Goal: Task Accomplishment & Management: Manage account settings

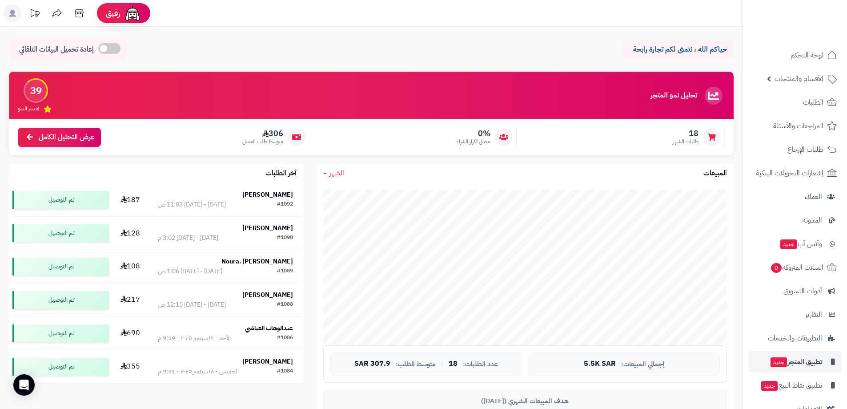
scroll to position [22, 0]
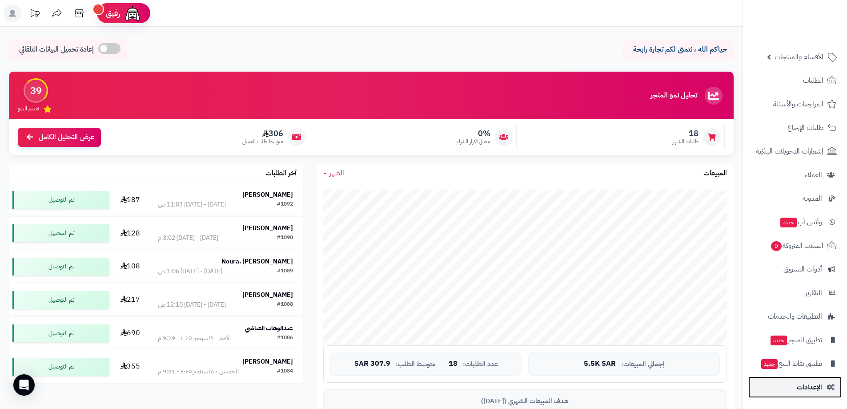
click at [805, 383] on span "الإعدادات" at bounding box center [809, 387] width 25 height 12
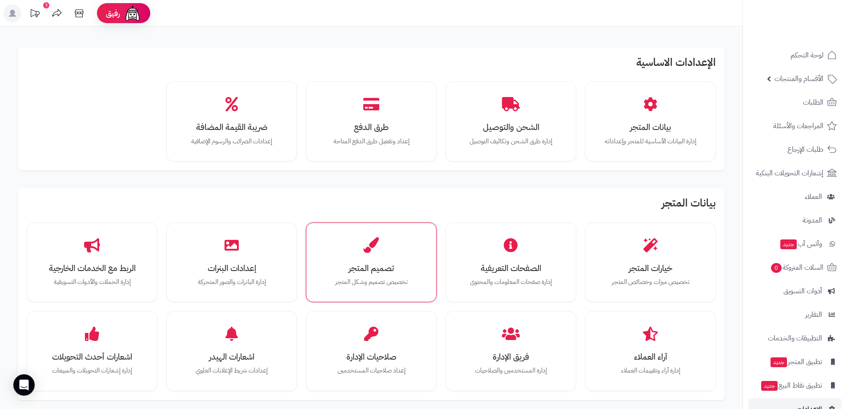
scroll to position [89, 0]
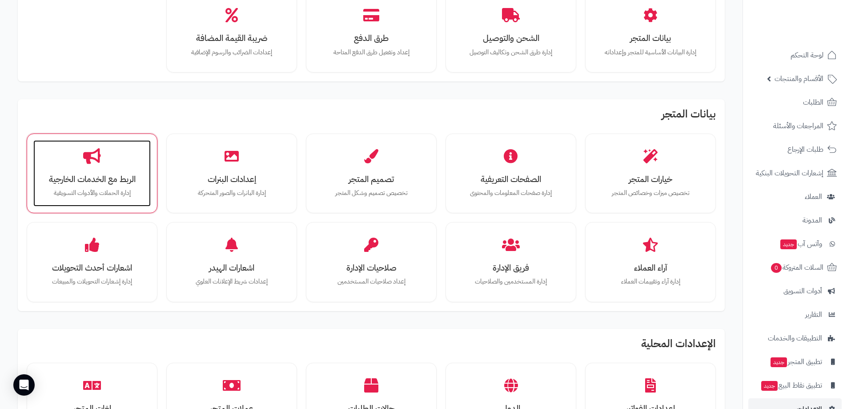
click at [113, 180] on h3 "الربط مع الخدمات الخارجية" at bounding box center [92, 178] width 100 height 9
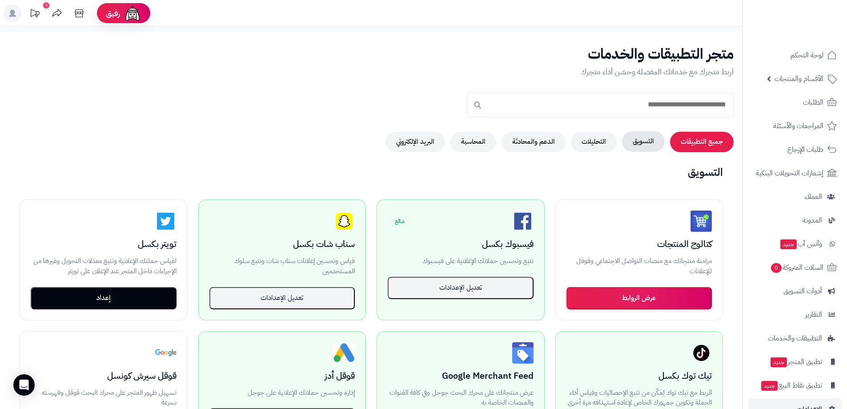
click at [652, 142] on button "التسويق" at bounding box center [643, 141] width 43 height 20
click at [708, 141] on button "جميع التطبيقات" at bounding box center [702, 141] width 64 height 20
click at [807, 53] on span "لوحة التحكم" at bounding box center [807, 55] width 32 height 12
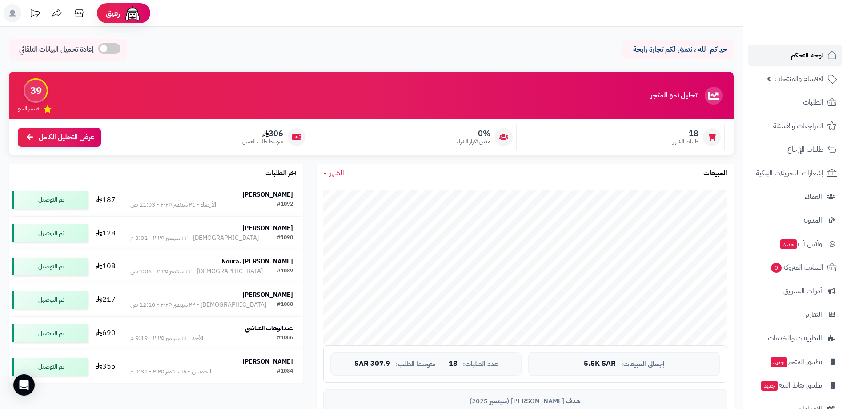
click at [800, 56] on span "لوحة التحكم" at bounding box center [807, 55] width 32 height 12
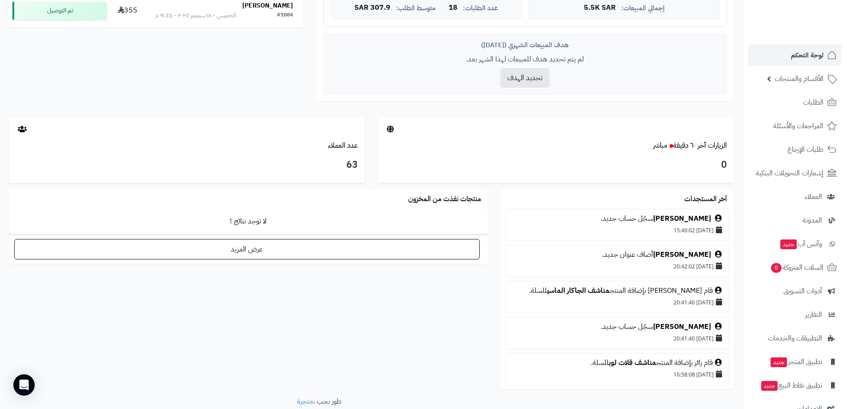
scroll to position [400, 0]
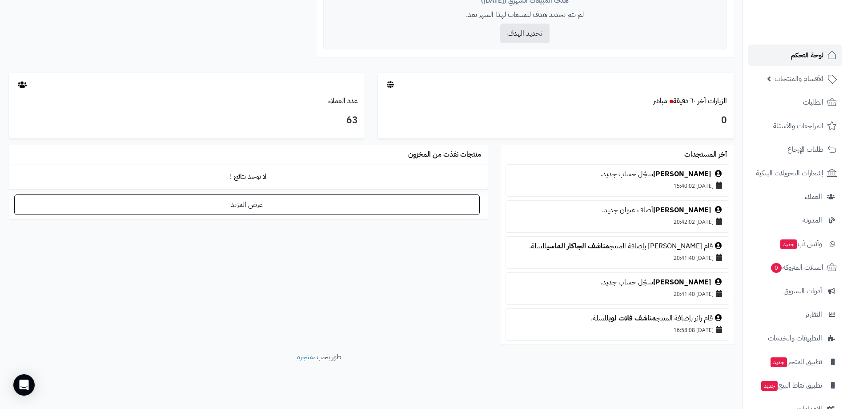
click at [809, 55] on span "لوحة التحكم" at bounding box center [807, 55] width 32 height 12
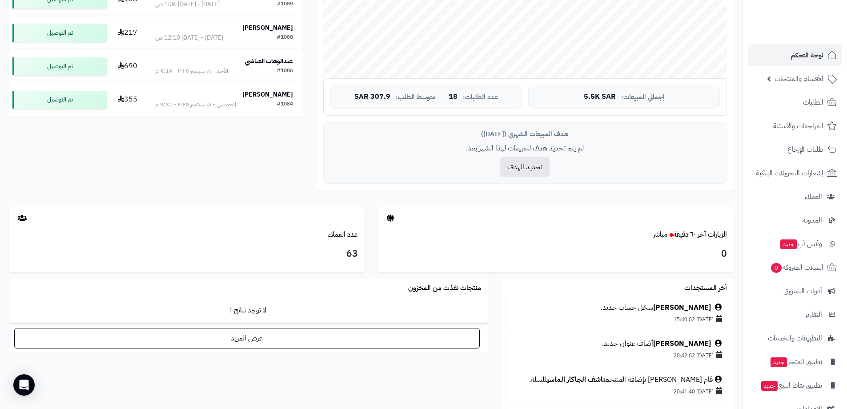
scroll to position [406, 0]
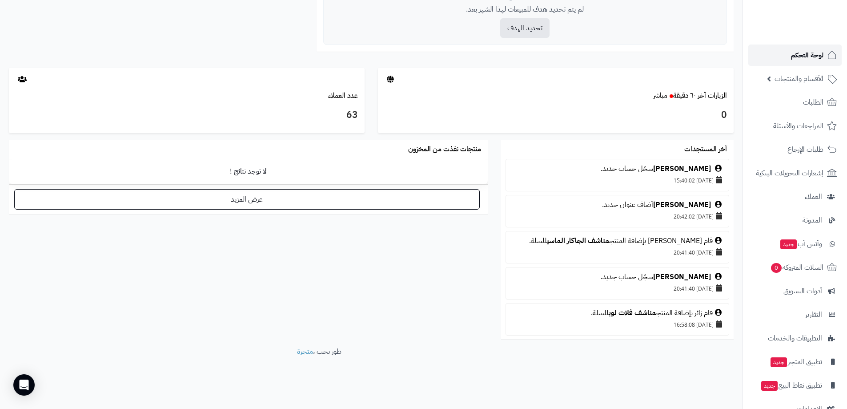
click at [808, 60] on span "لوحة التحكم" at bounding box center [807, 55] width 32 height 12
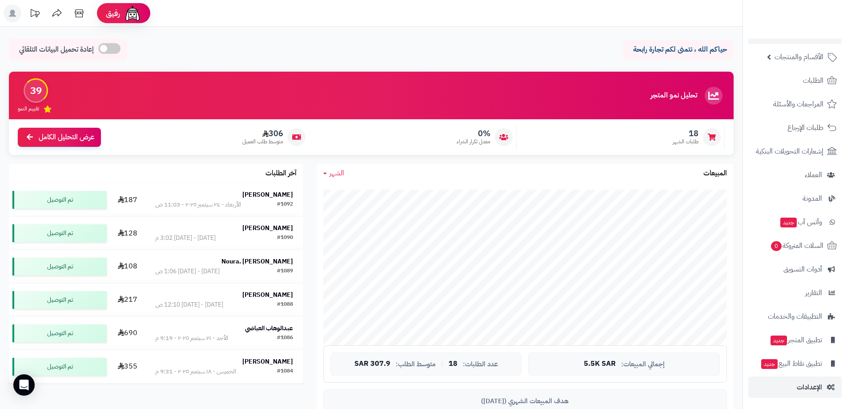
scroll to position [133, 0]
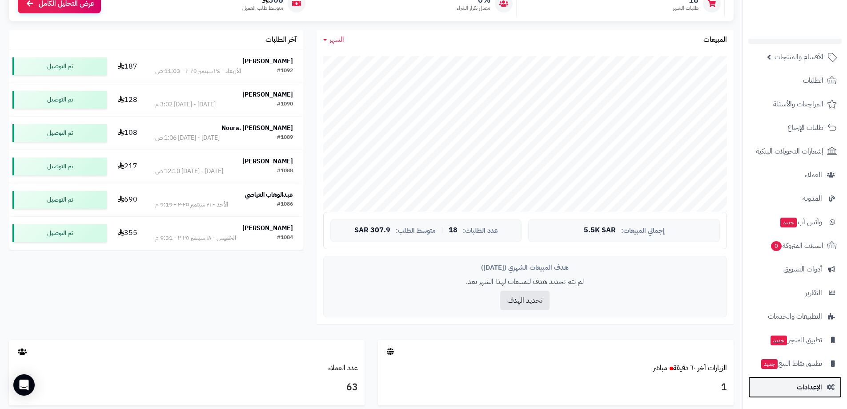
click at [811, 386] on span "الإعدادات" at bounding box center [809, 387] width 25 height 12
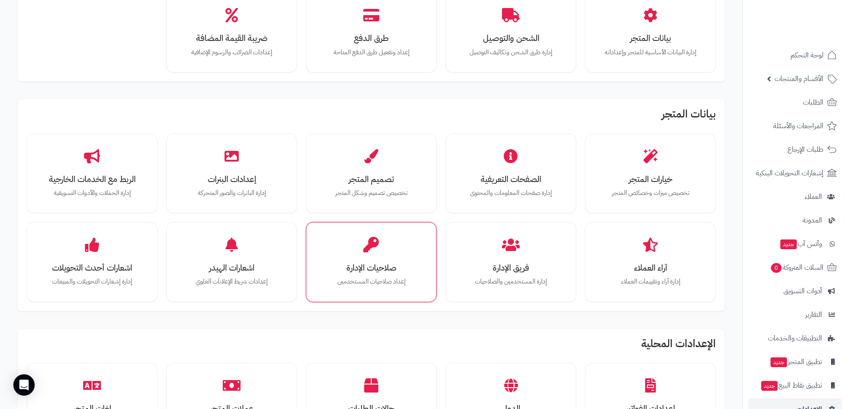
scroll to position [133, 0]
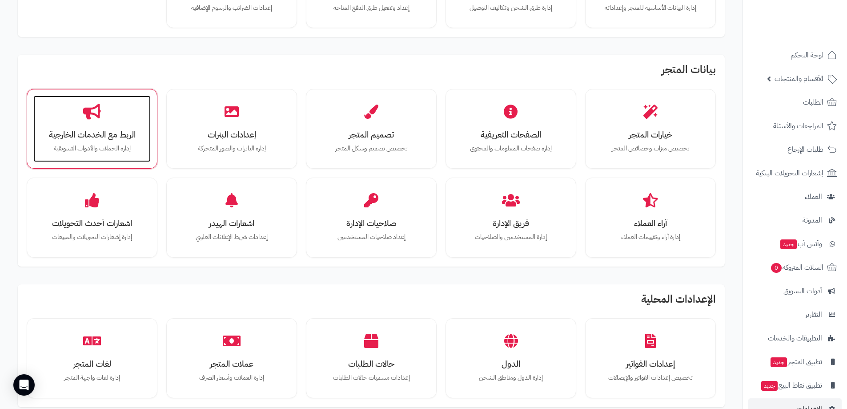
click at [58, 130] on h3 "الربط مع الخدمات الخارجية" at bounding box center [92, 134] width 100 height 9
click at [113, 133] on h3 "الربط مع الخدمات الخارجية" at bounding box center [92, 134] width 100 height 9
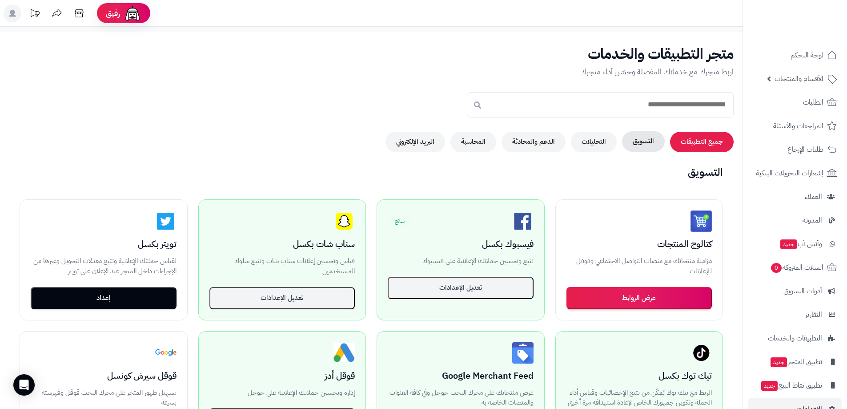
click at [648, 139] on button "التسويق" at bounding box center [643, 141] width 43 height 20
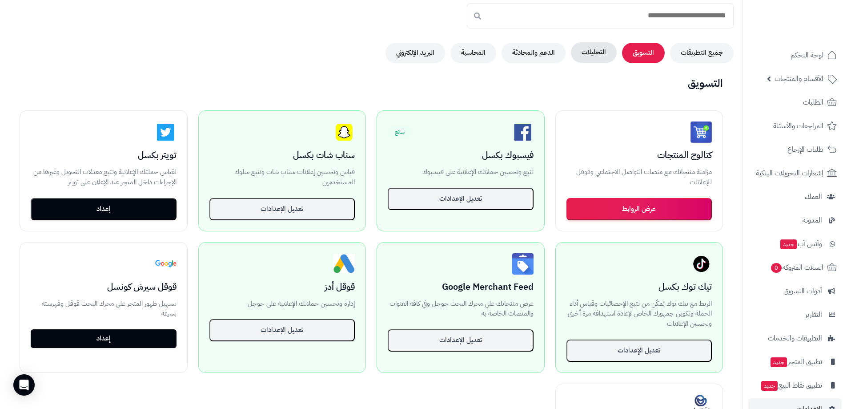
click at [595, 48] on button "التحليلات" at bounding box center [594, 52] width 46 height 20
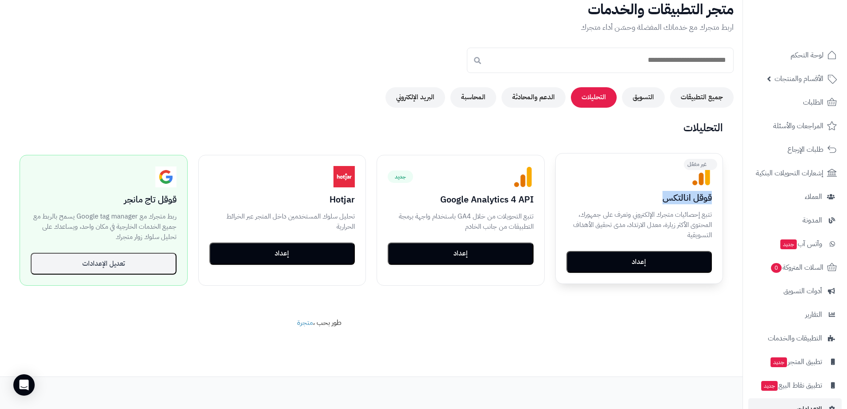
drag, startPoint x: 657, startPoint y: 197, endPoint x: 714, endPoint y: 201, distance: 56.6
click at [714, 201] on div "غير مفعّل قوقل انالتكس تتبع إحصائيات متجرك الإلكتروني وتعرف على جمهورك، المحتوى…" at bounding box center [639, 218] width 167 height 130
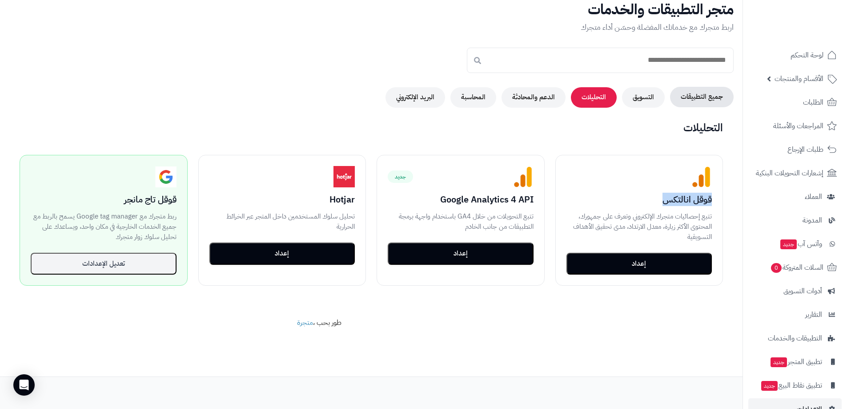
click at [693, 98] on button "جميع التطبيقات" at bounding box center [702, 97] width 64 height 20
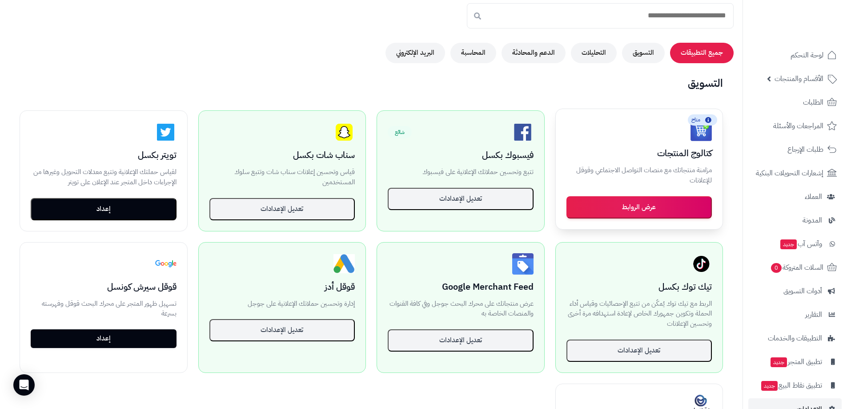
scroll to position [0, 0]
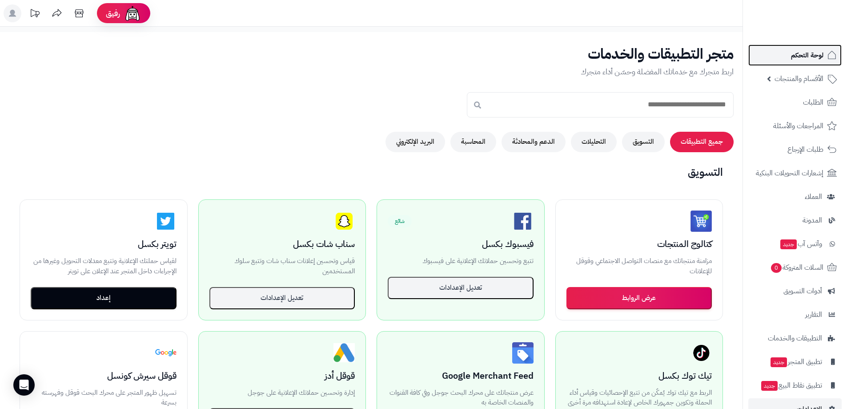
click at [803, 55] on span "لوحة التحكم" at bounding box center [807, 55] width 32 height 12
